Goal: Transaction & Acquisition: Purchase product/service

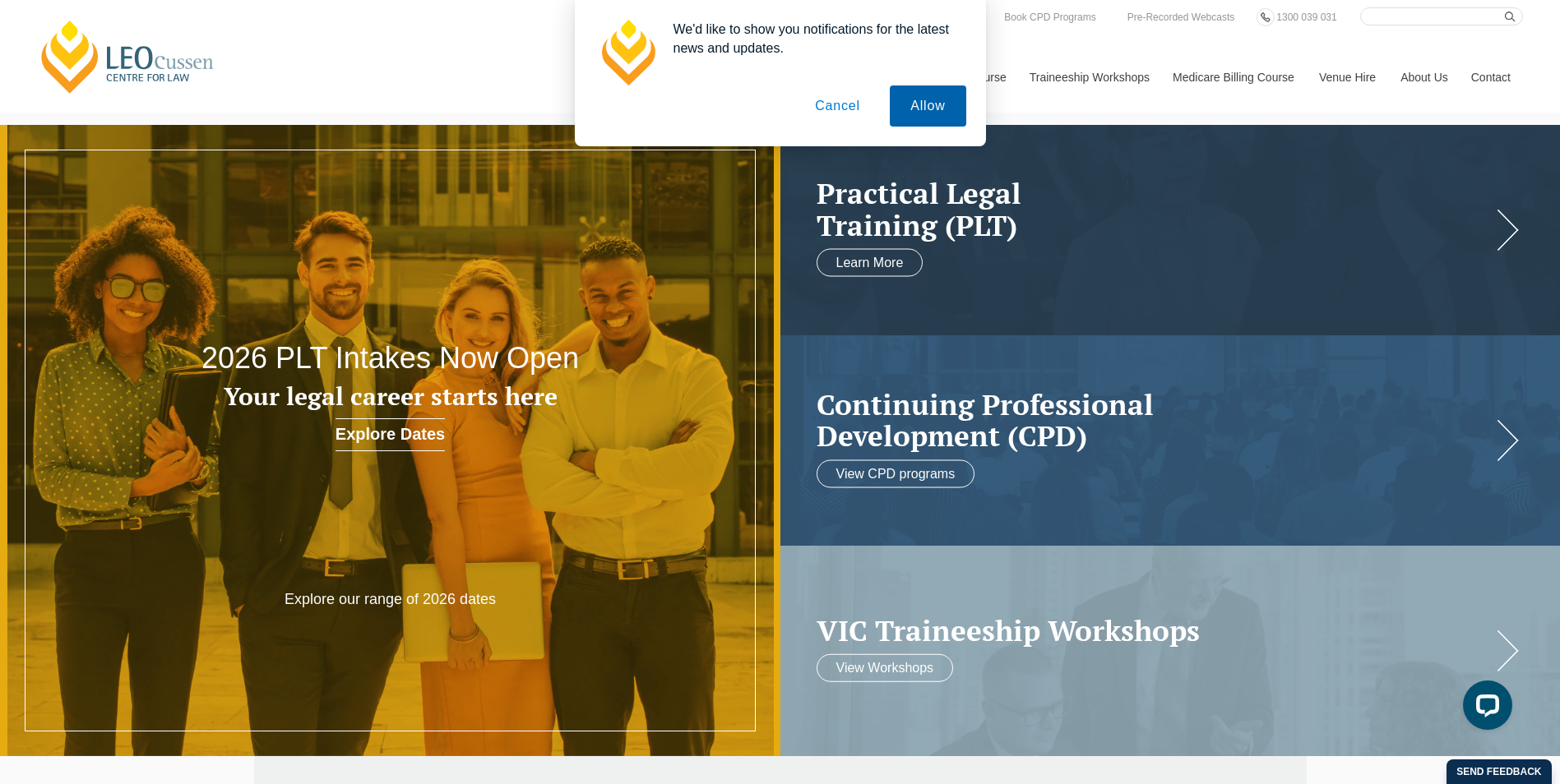
click at [933, 108] on button "Allow" at bounding box center [927, 106] width 75 height 41
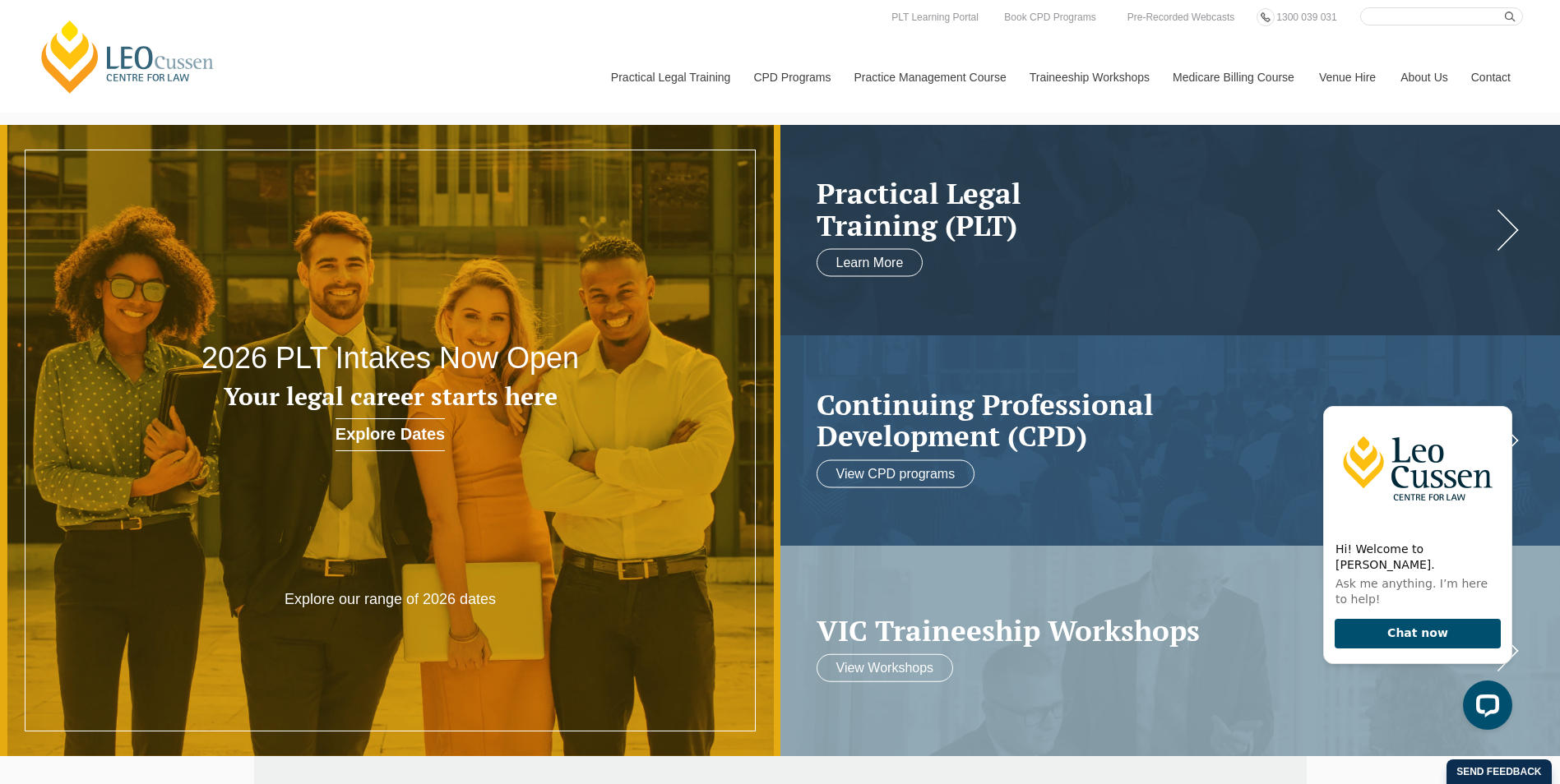
click at [1501, 397] on div "Hi! Welcome to Leo Cussen. Ask me anything. I’m here to help! Chat now" at bounding box center [1414, 559] width 209 height 366
click at [1501, 398] on icon "Hide greeting" at bounding box center [1503, 393] width 9 height 9
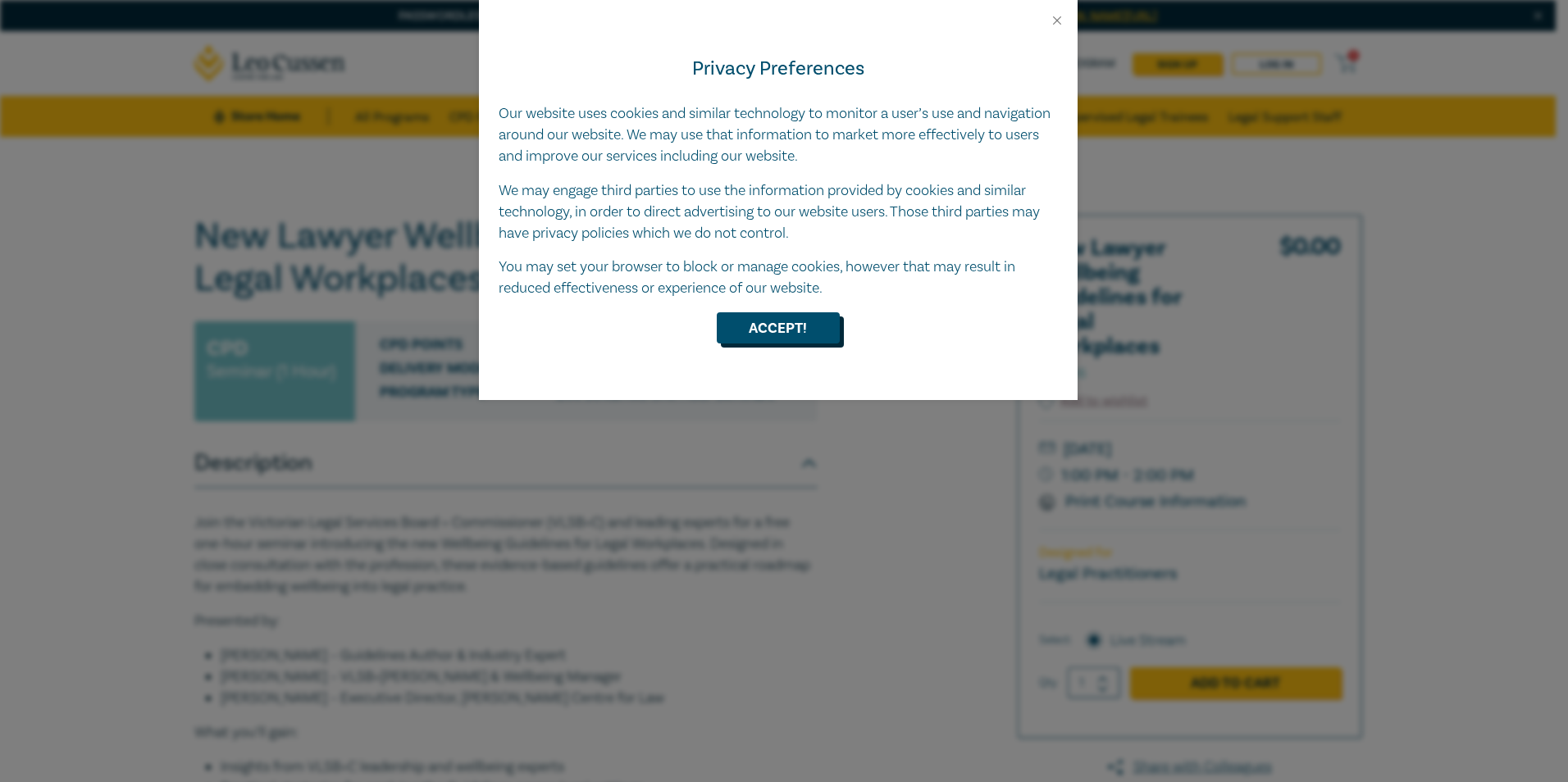
click at [781, 332] on button "Accept!" at bounding box center [779, 328] width 123 height 31
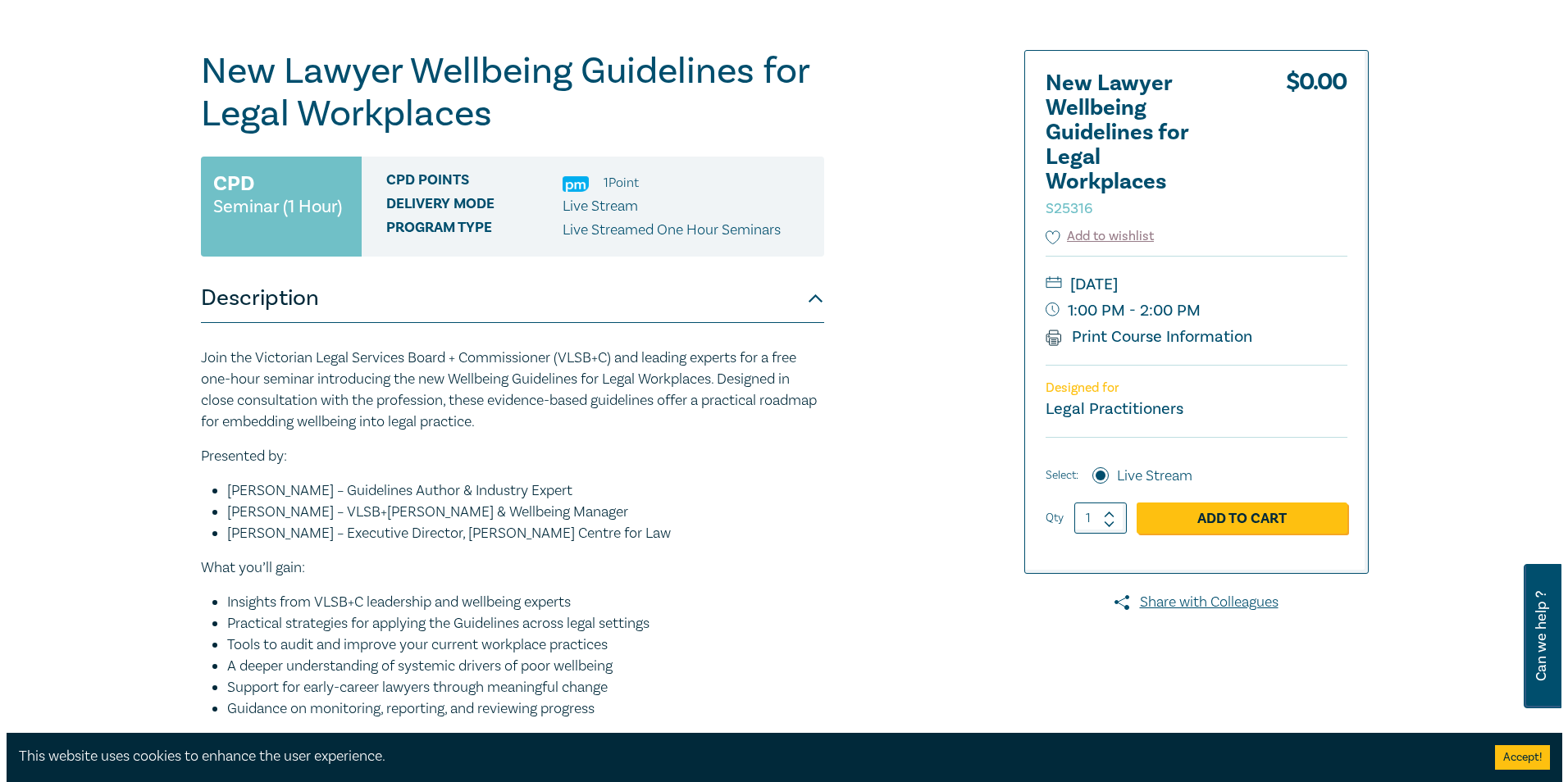
scroll to position [164, 0]
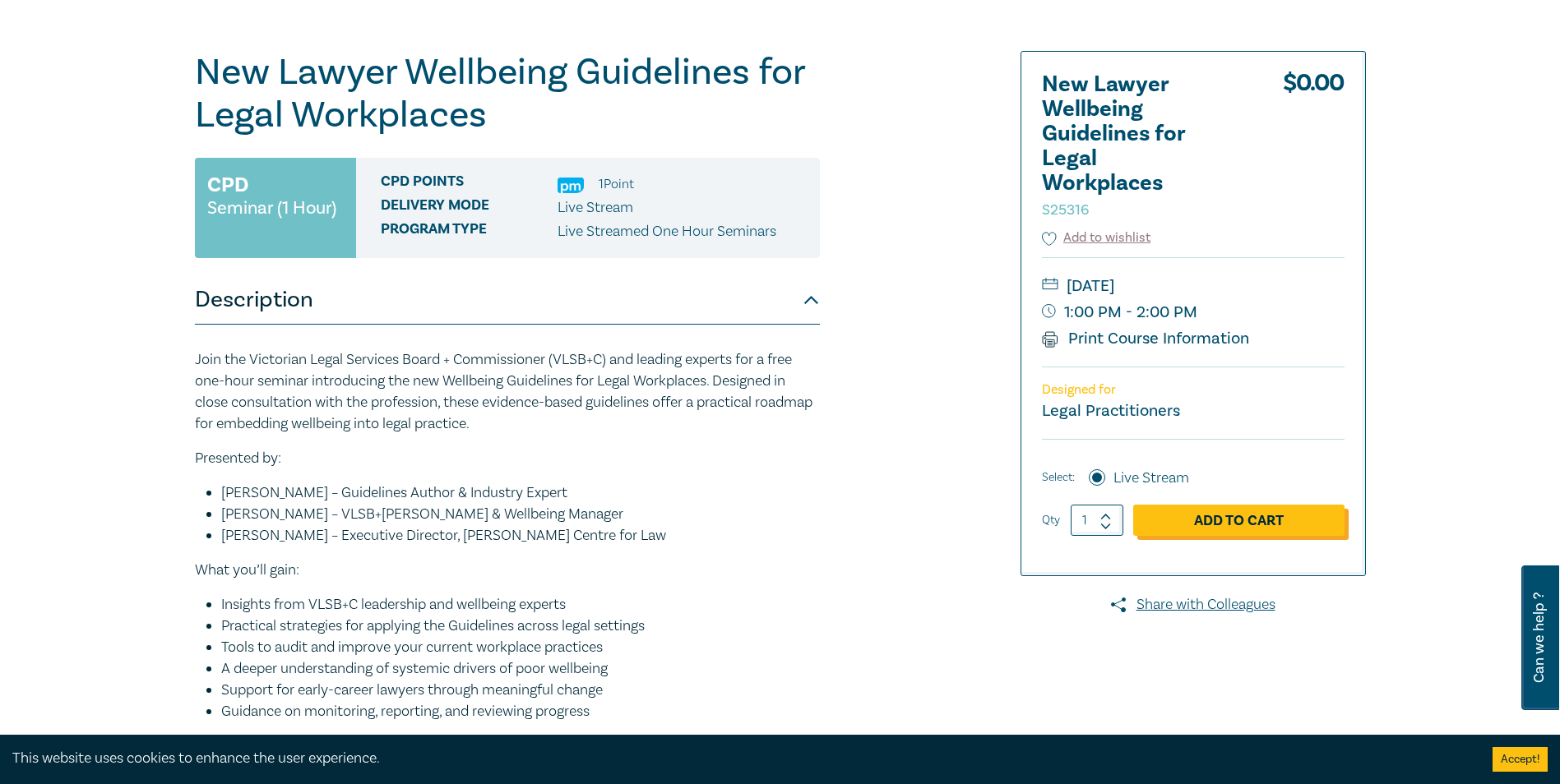
click at [1251, 519] on link "Add to Cart" at bounding box center [1238, 520] width 211 height 31
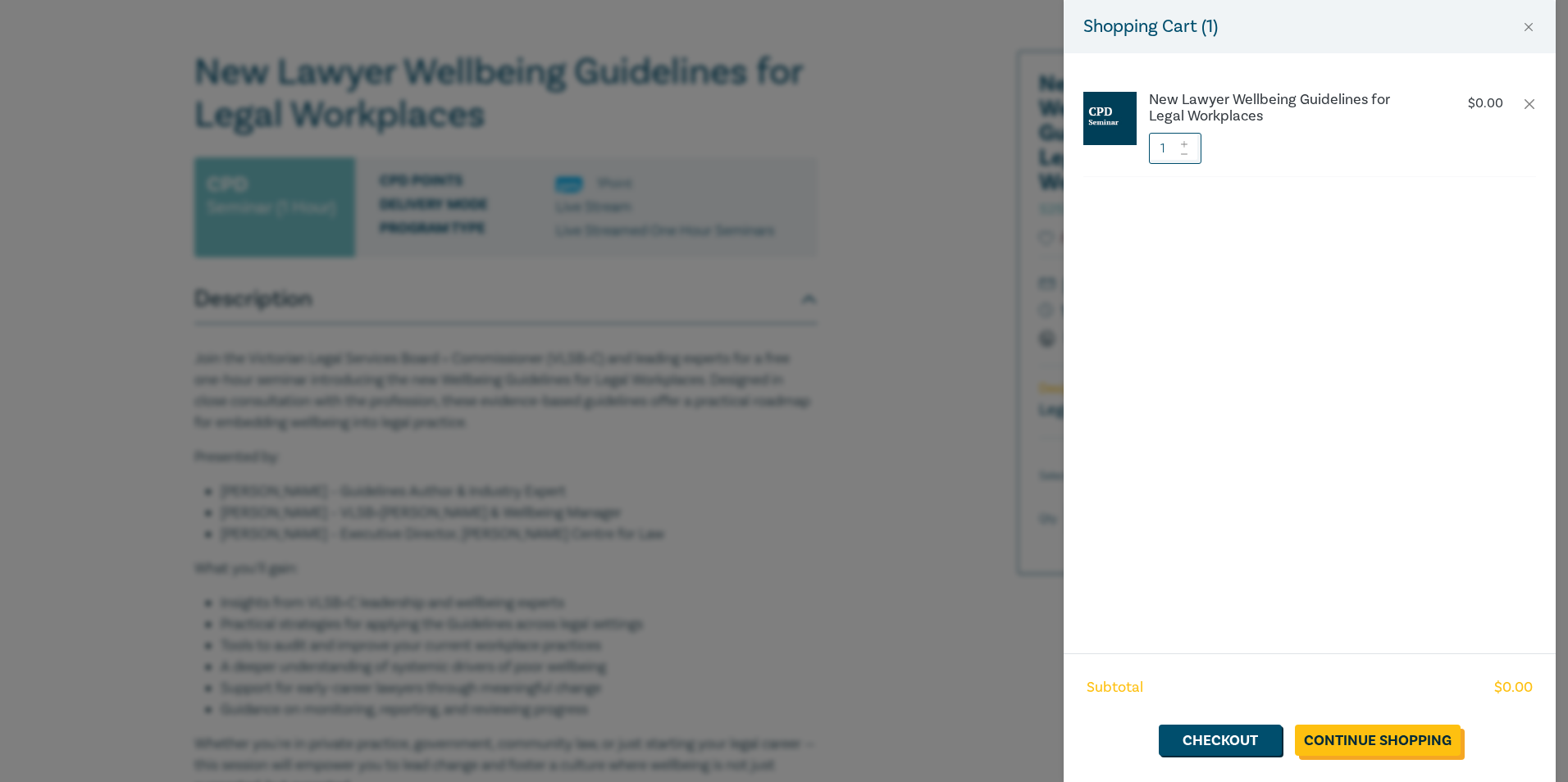
click at [1354, 731] on link "Continue Shopping" at bounding box center [1378, 740] width 165 height 31
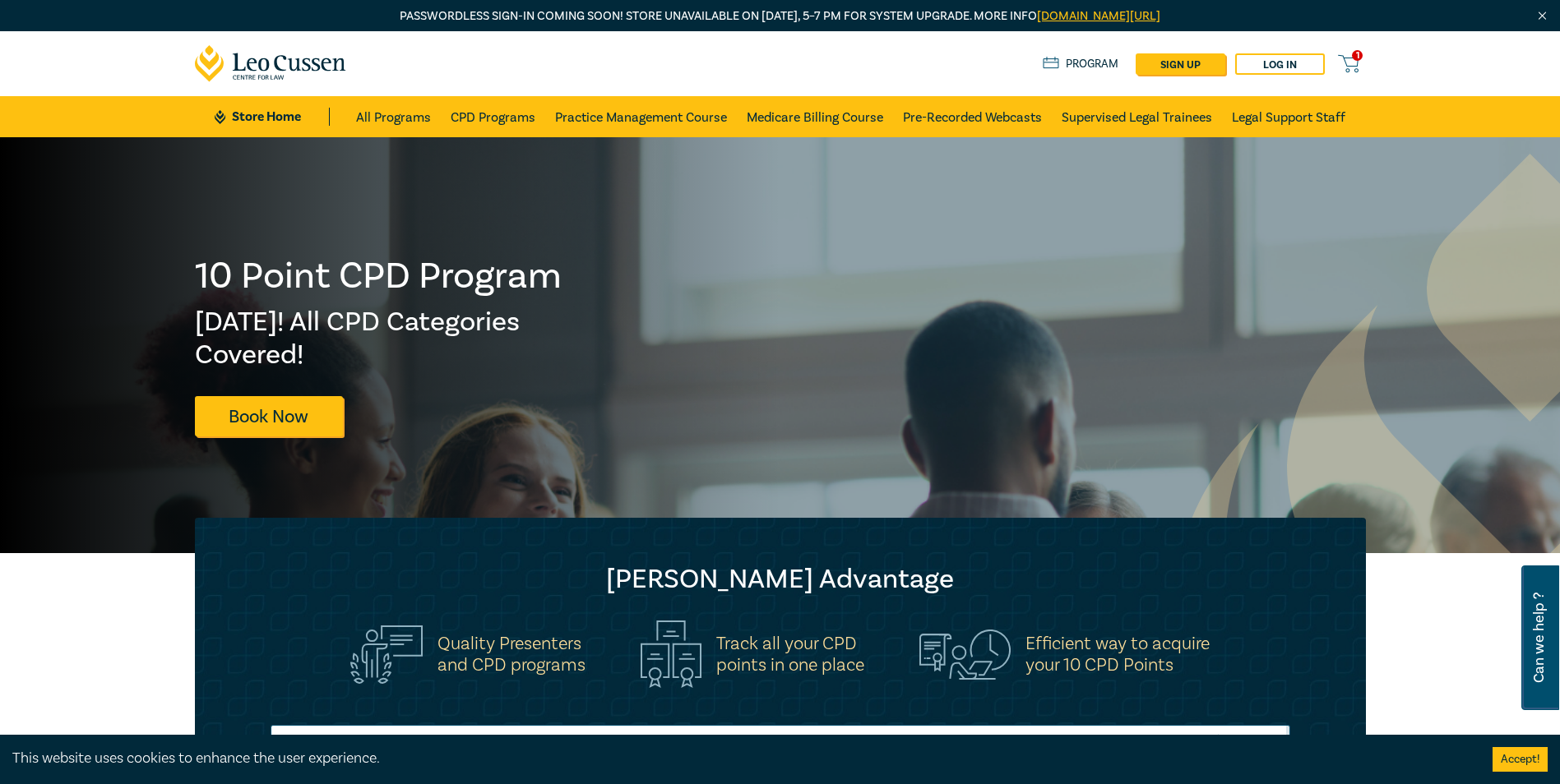
click at [1346, 54] on icon at bounding box center [1348, 64] width 21 height 21
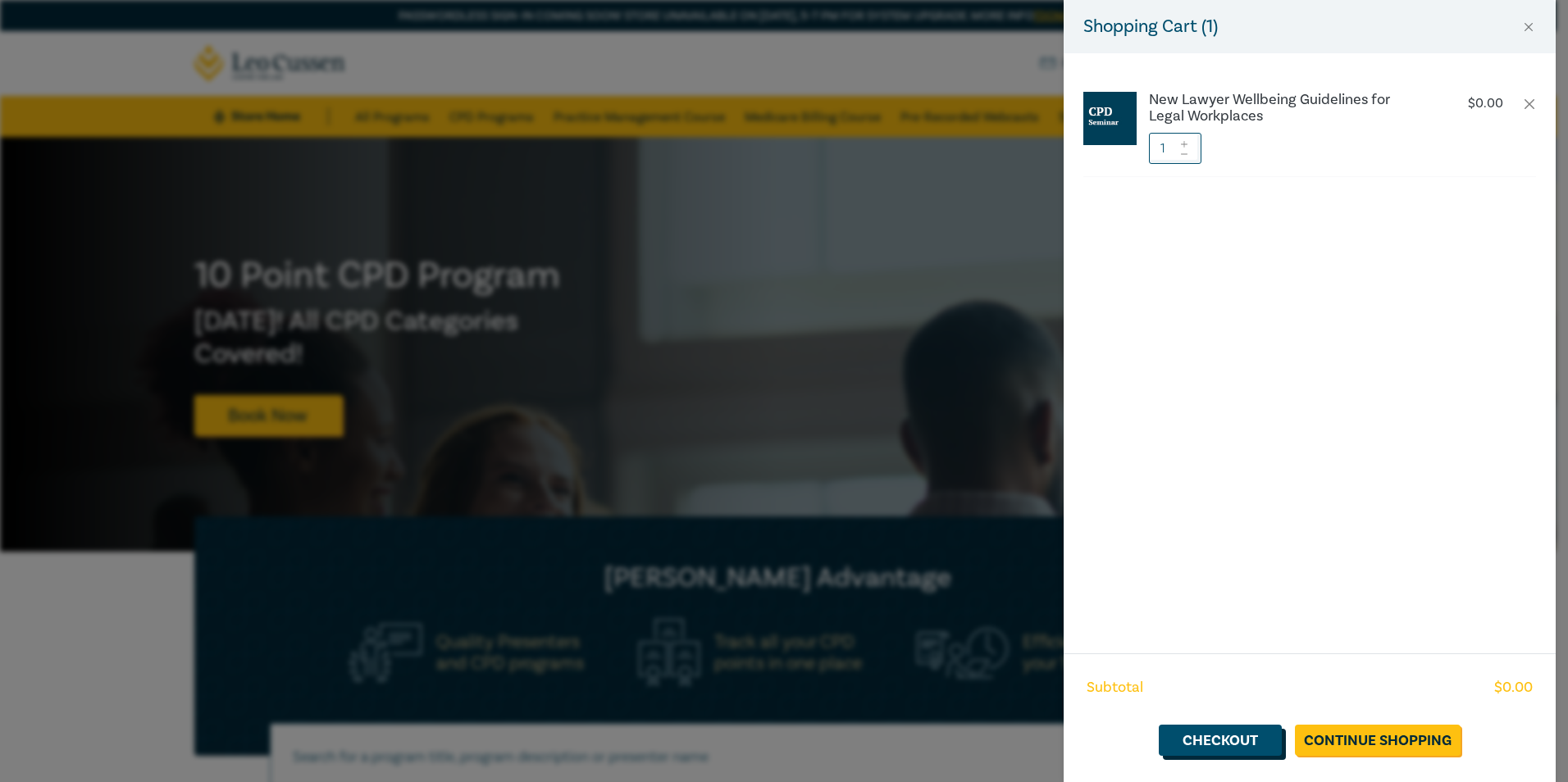
click at [1247, 739] on link "Checkout" at bounding box center [1221, 740] width 123 height 31
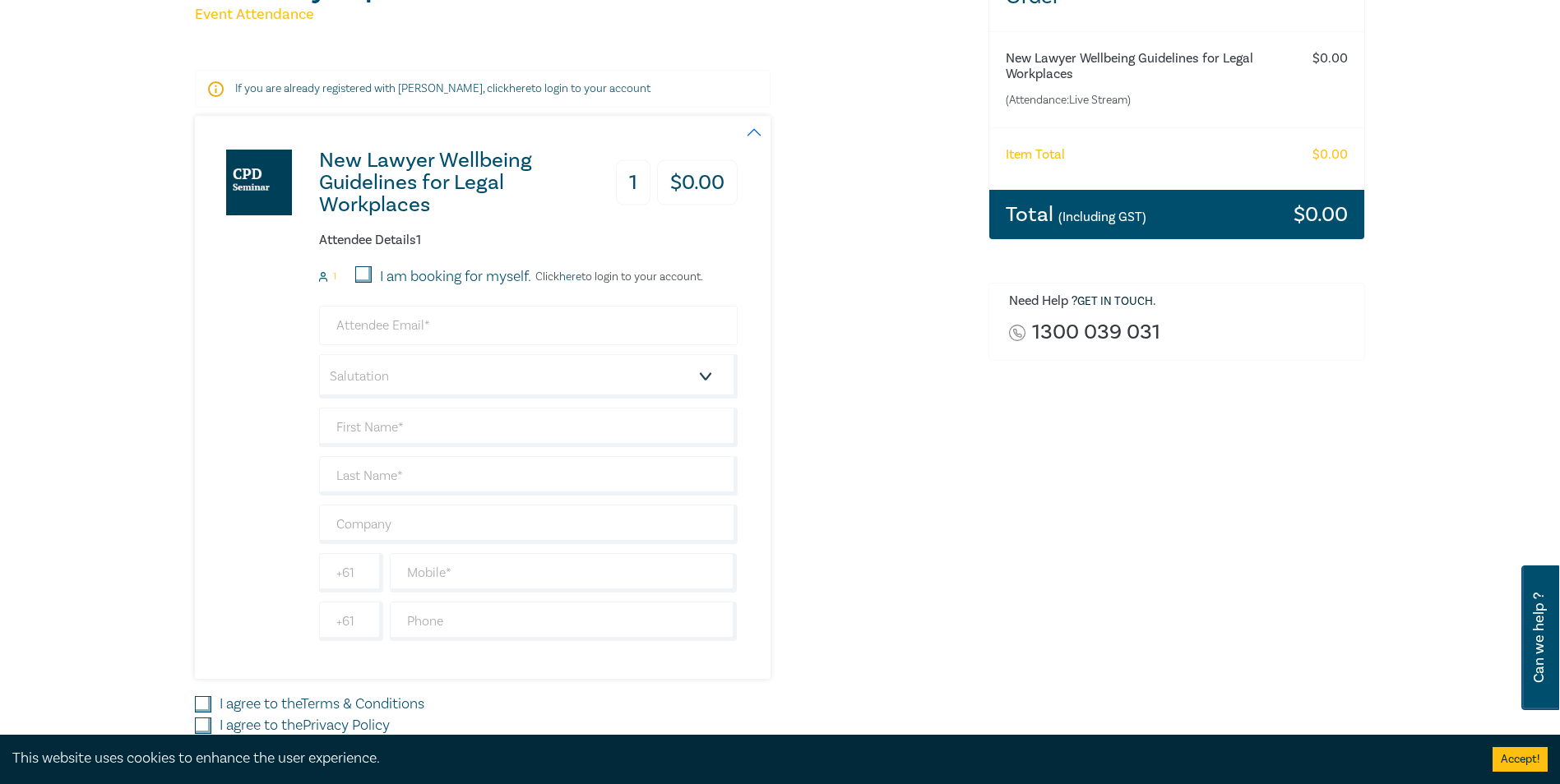
scroll to position [246, 0]
click at [398, 331] on input "email" at bounding box center [528, 324] width 418 height 39
type input "suzanne@abmorison.com.au"
type input "[PERSON_NAME]"
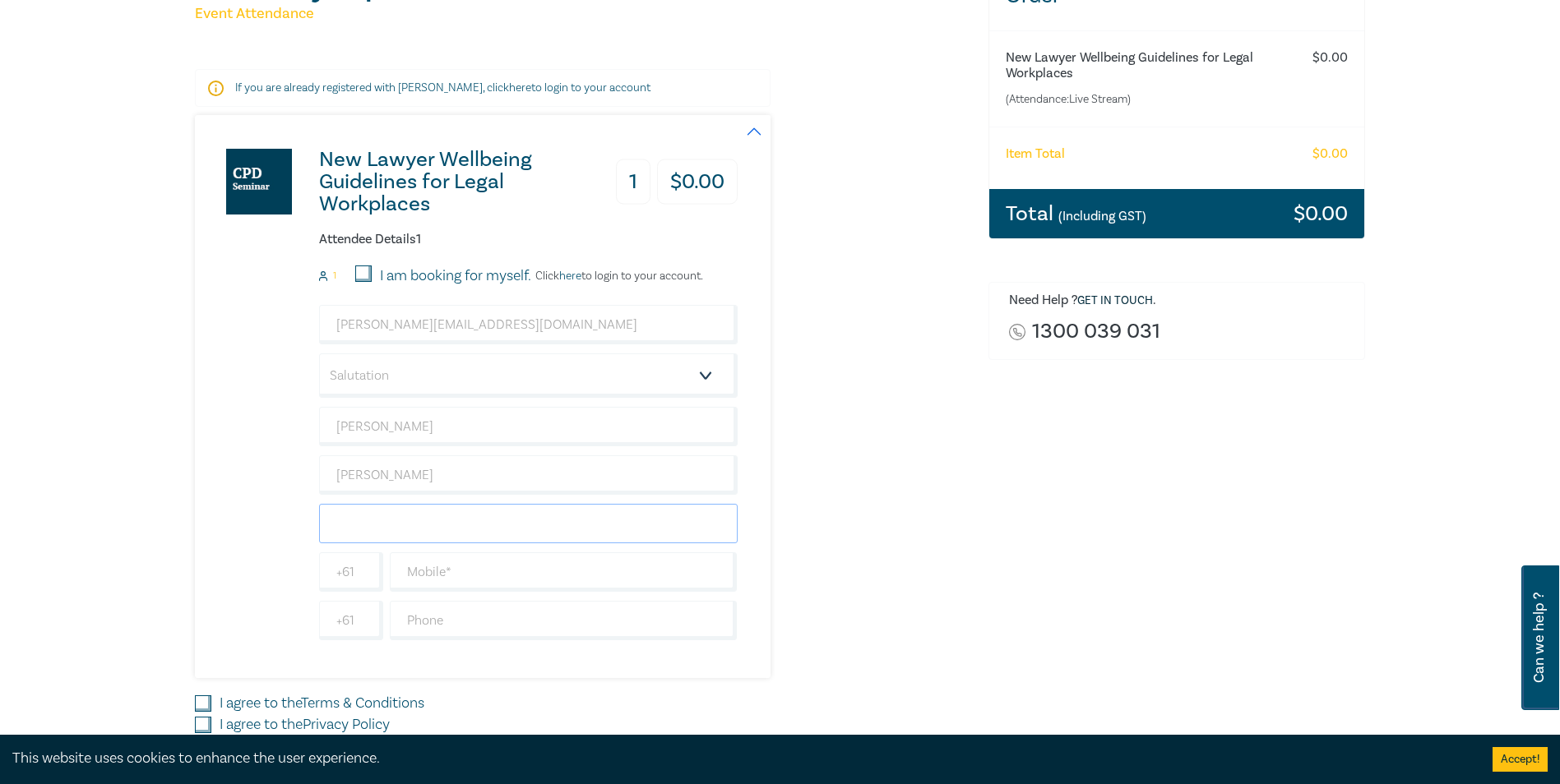
click at [424, 530] on input "text" at bounding box center [528, 523] width 418 height 39
type input "[PERSON_NAME]"
click at [410, 564] on input "text" at bounding box center [564, 573] width 348 height 39
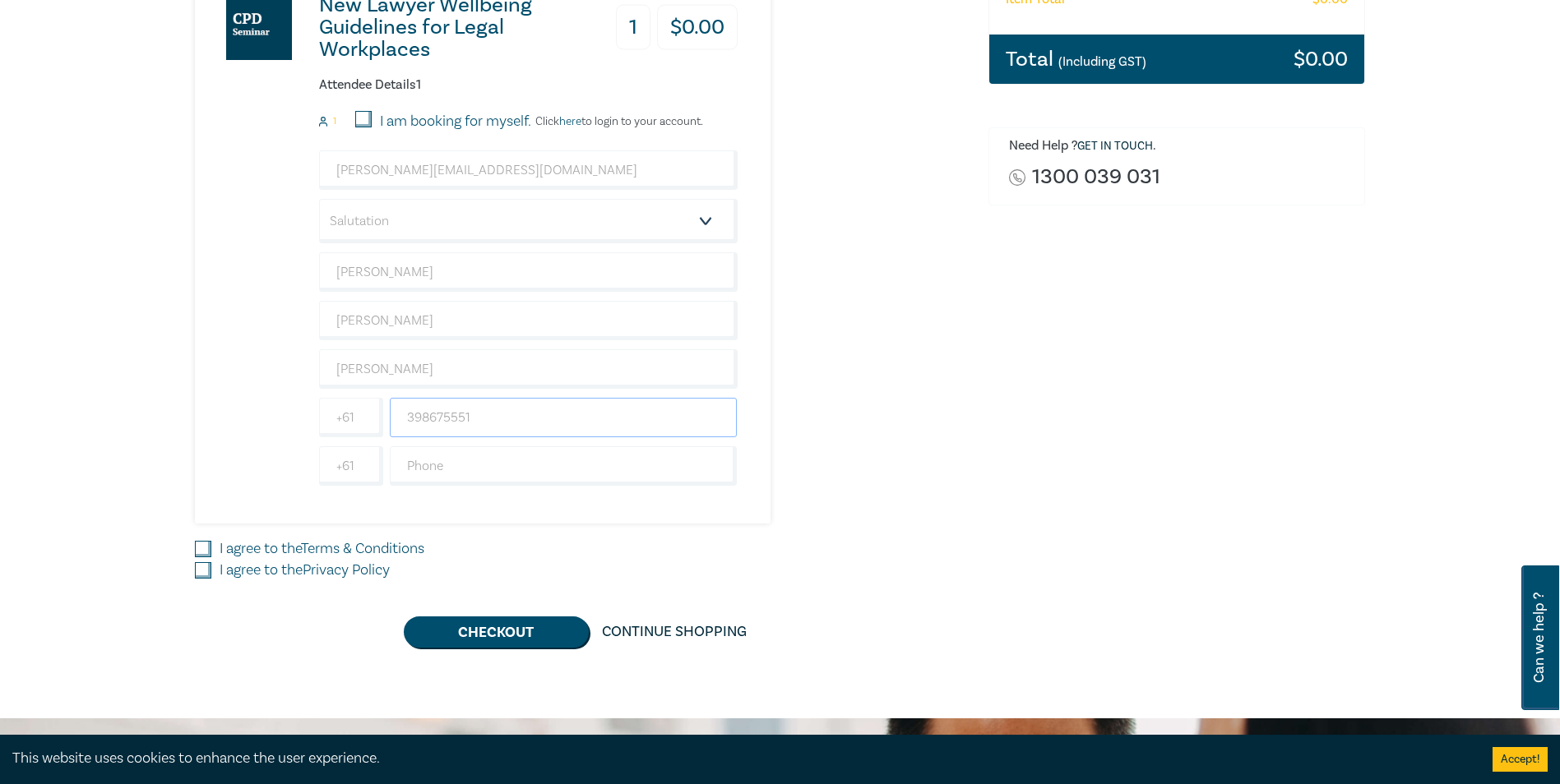
scroll to position [411, 0]
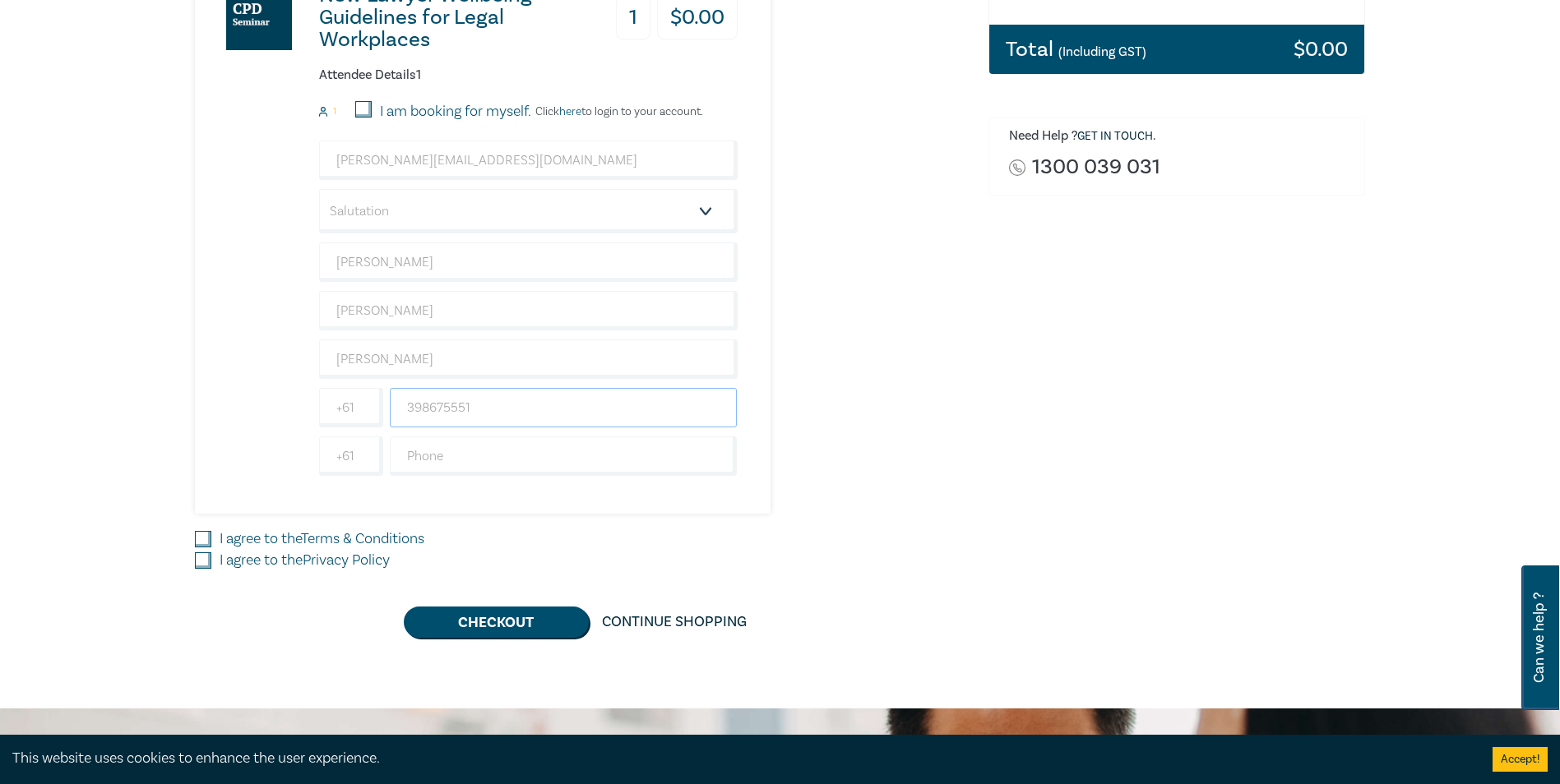
type input "398675551"
click at [202, 536] on input "I agree to the Terms & Conditions" at bounding box center [203, 539] width 16 height 16
checkbox input "true"
click at [198, 560] on input "I agree to the Privacy Policy" at bounding box center [203, 561] width 16 height 16
checkbox input "true"
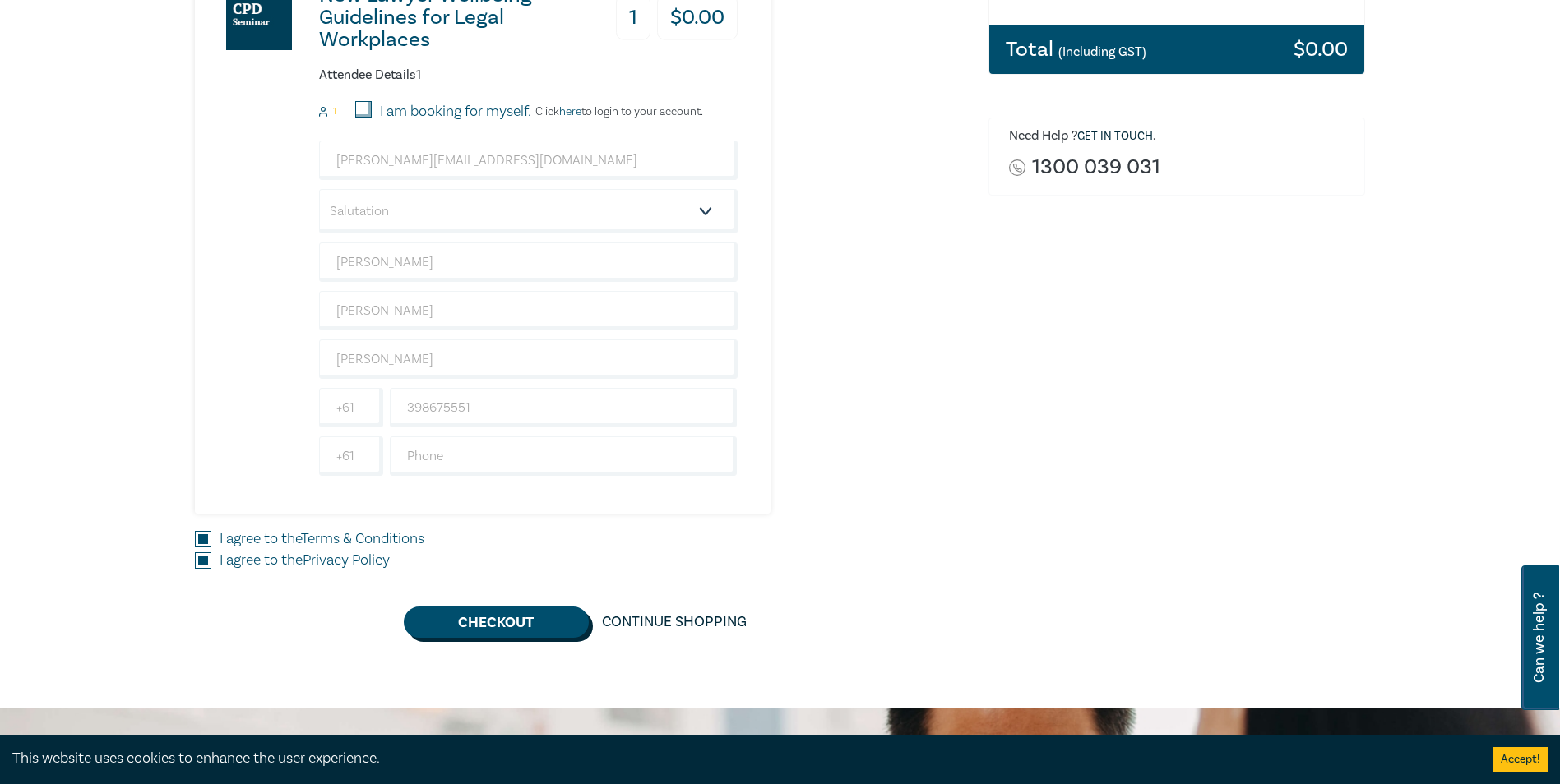
click at [495, 631] on button "Checkout" at bounding box center [496, 622] width 185 height 31
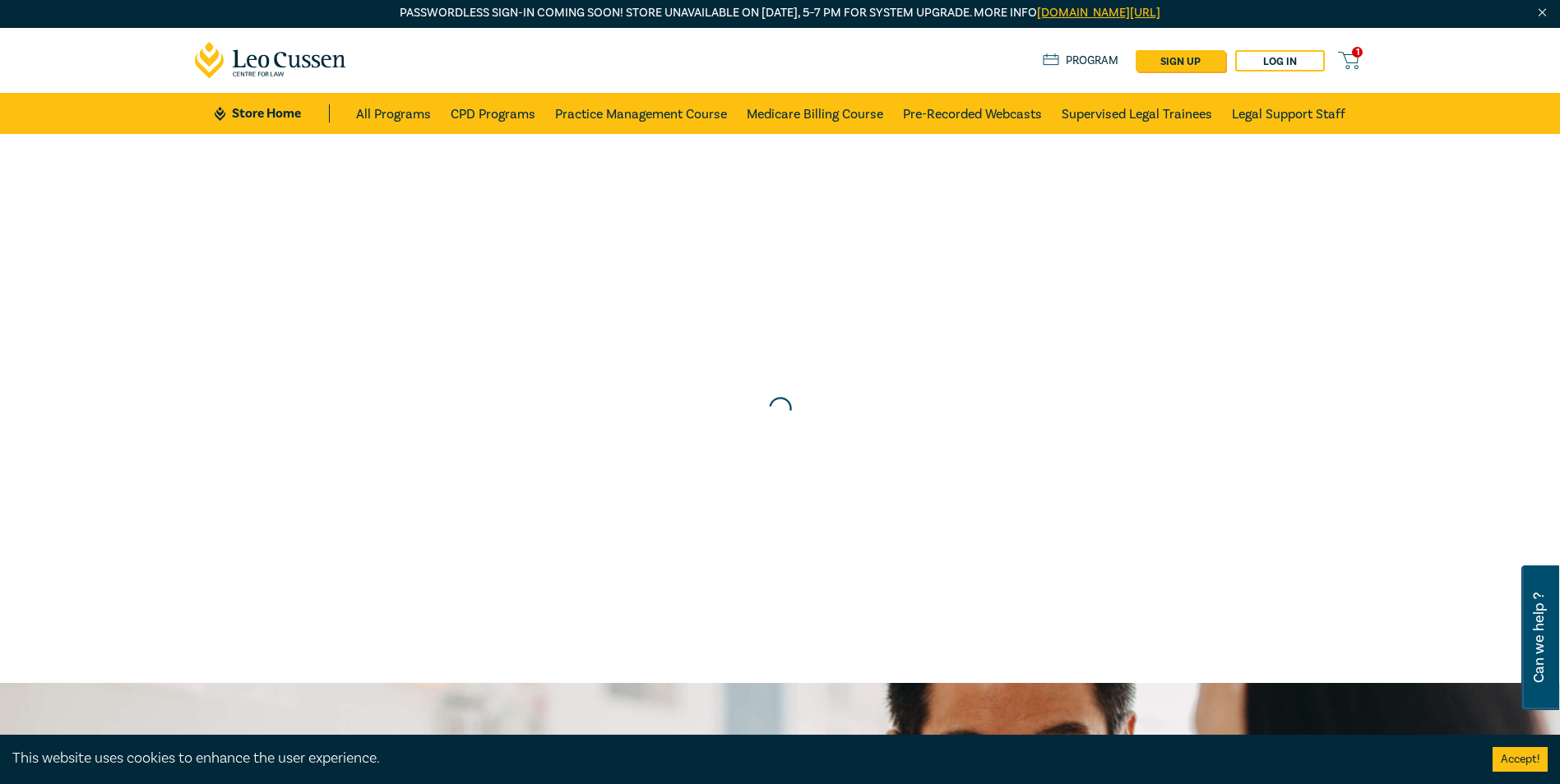
scroll to position [0, 0]
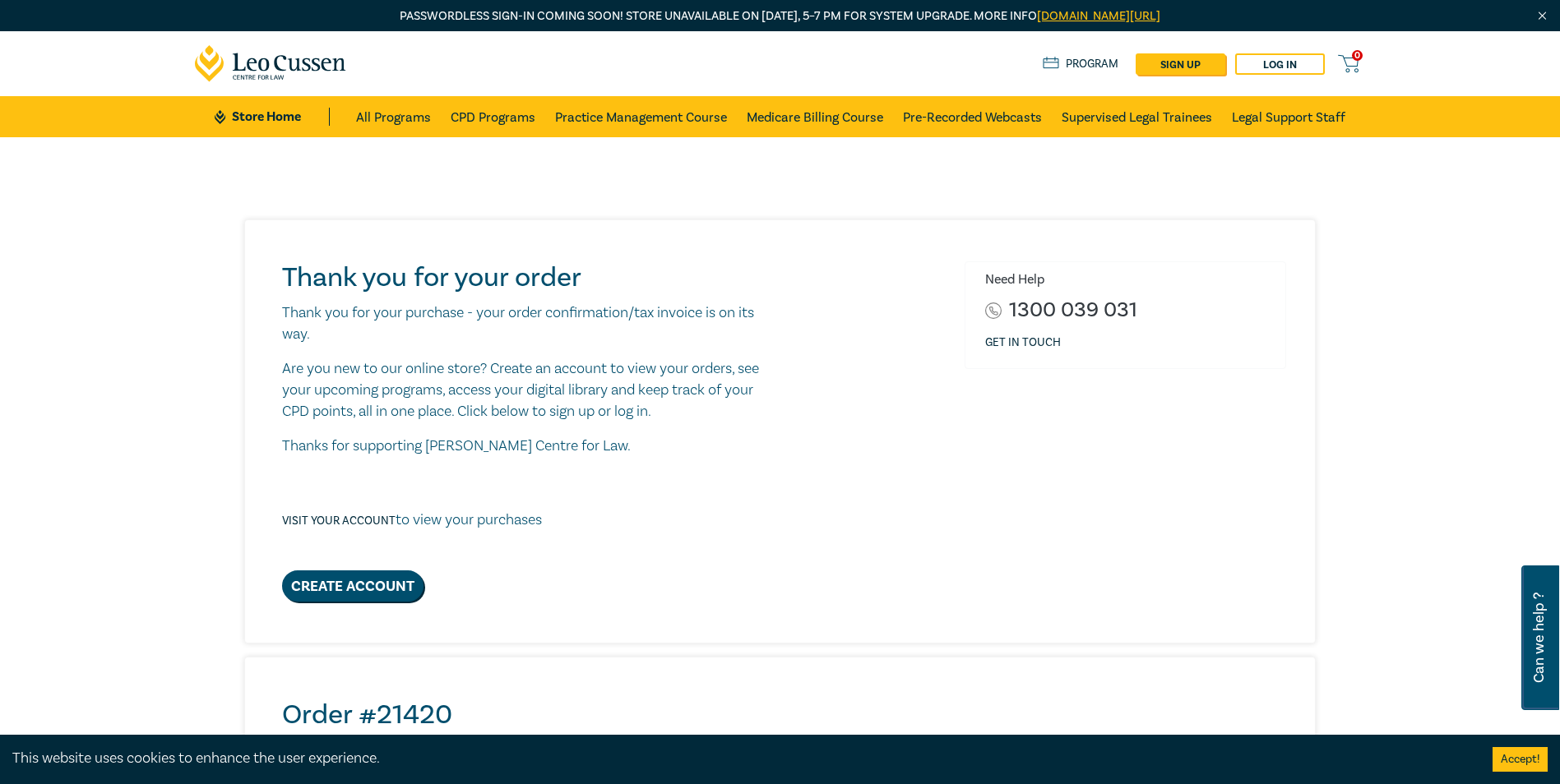
scroll to position [685, 0]
